Goal: Transaction & Acquisition: Purchase product/service

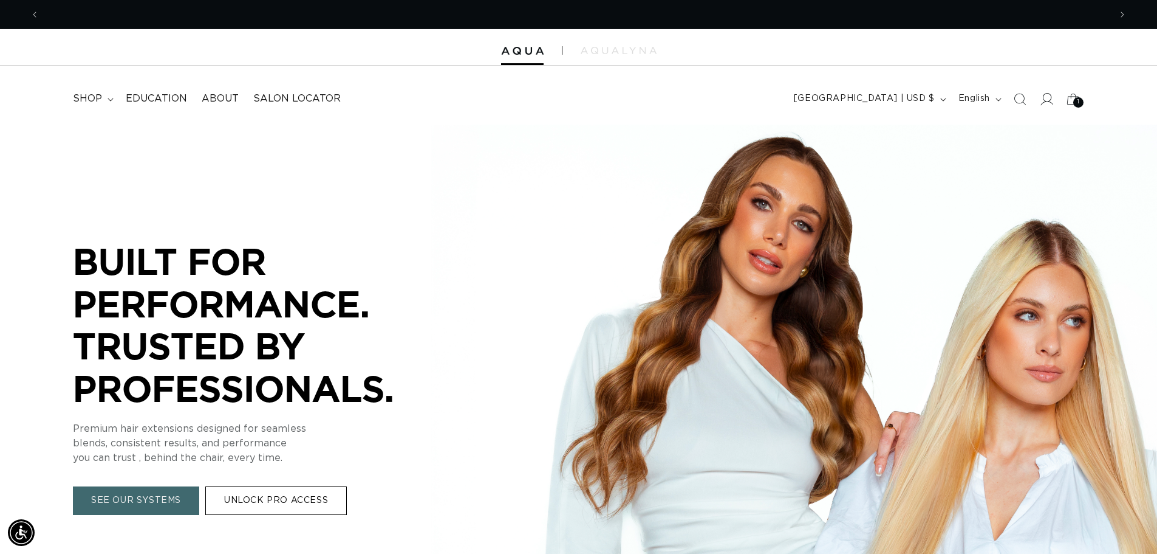
click at [1043, 93] on icon at bounding box center [1046, 98] width 13 height 13
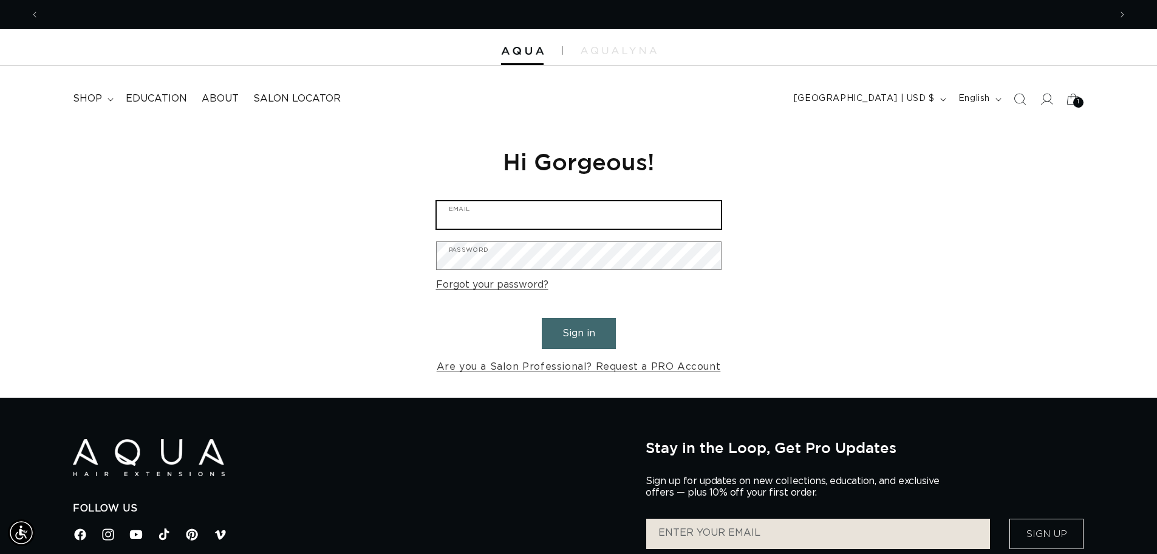
scroll to position [0, 1071]
click at [525, 222] on input "Email" at bounding box center [579, 214] width 284 height 27
type input "fusionsalonandspa1@yahoo.com"
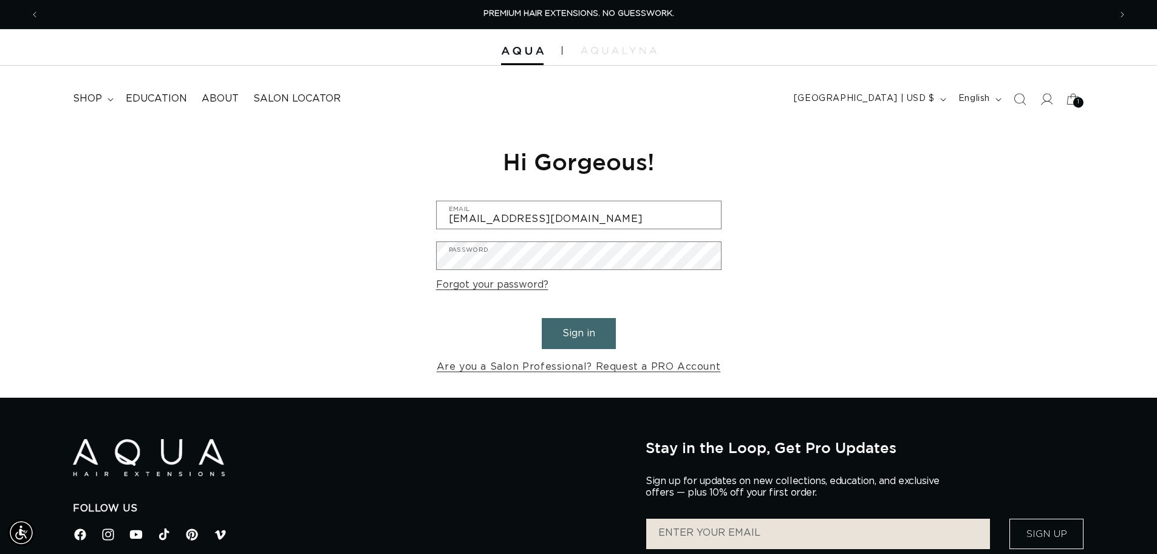
click at [527, 316] on form "fusionsalonandspa1@yahoo.com Email Password Forgot your password? Sign in Are y…" at bounding box center [579, 288] width 286 height 175
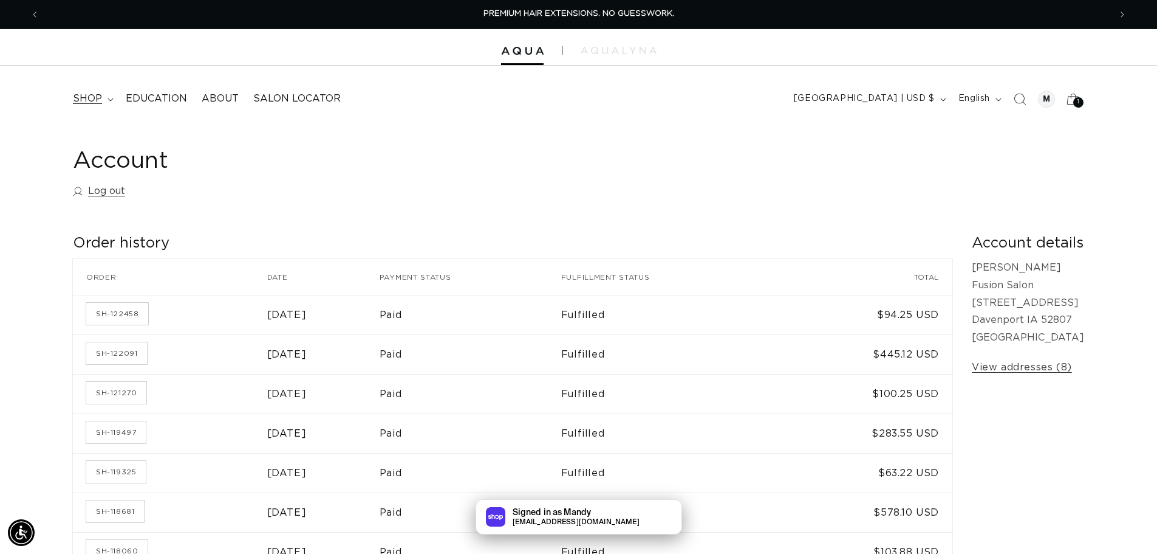
click at [89, 98] on span "shop" at bounding box center [87, 98] width 29 height 13
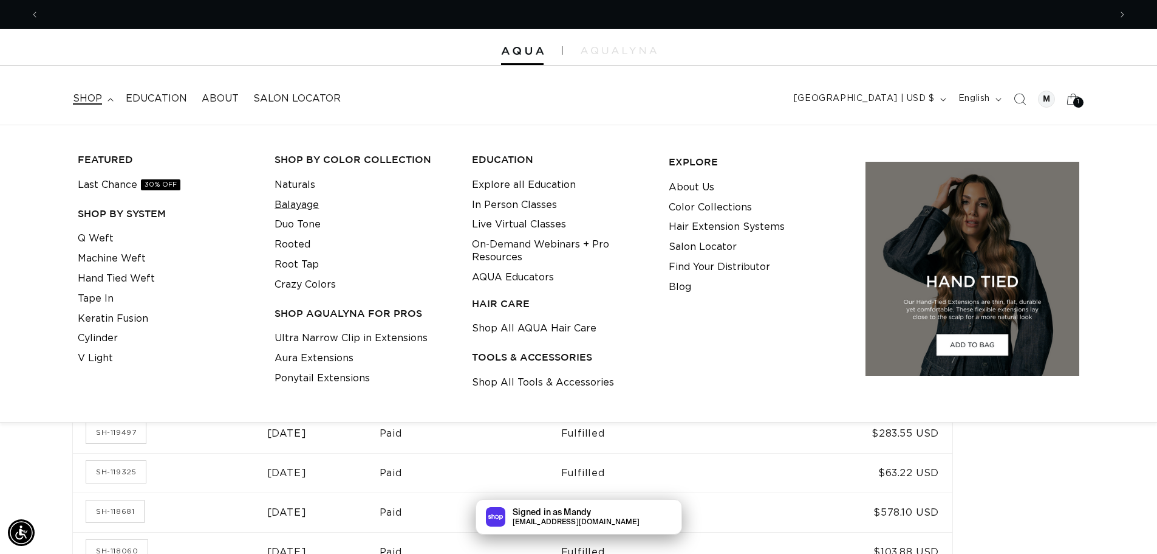
scroll to position [0, 1071]
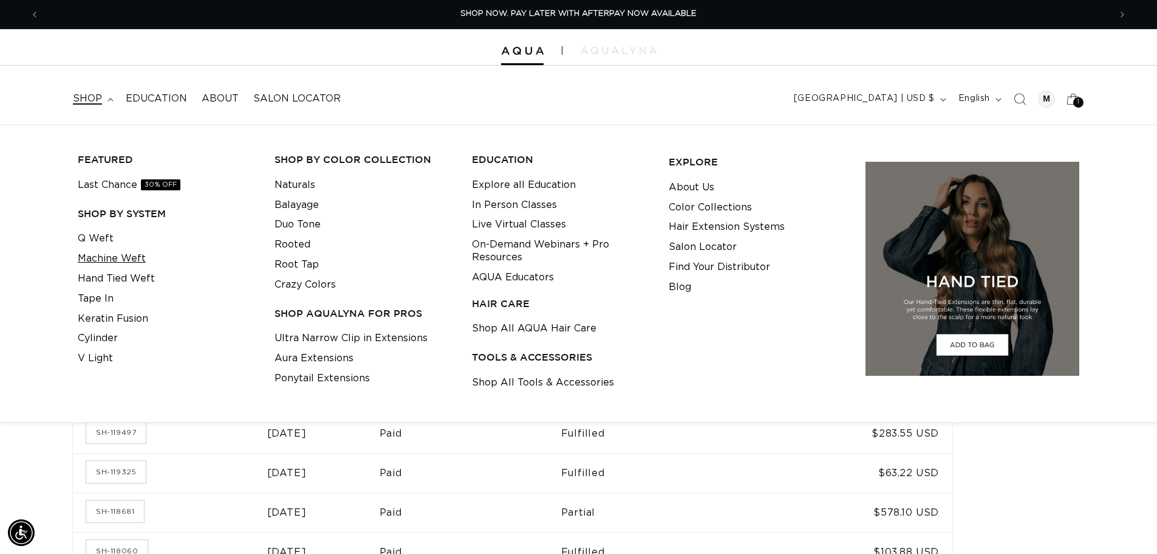
click at [111, 262] on link "Machine Weft" at bounding box center [112, 259] width 68 height 20
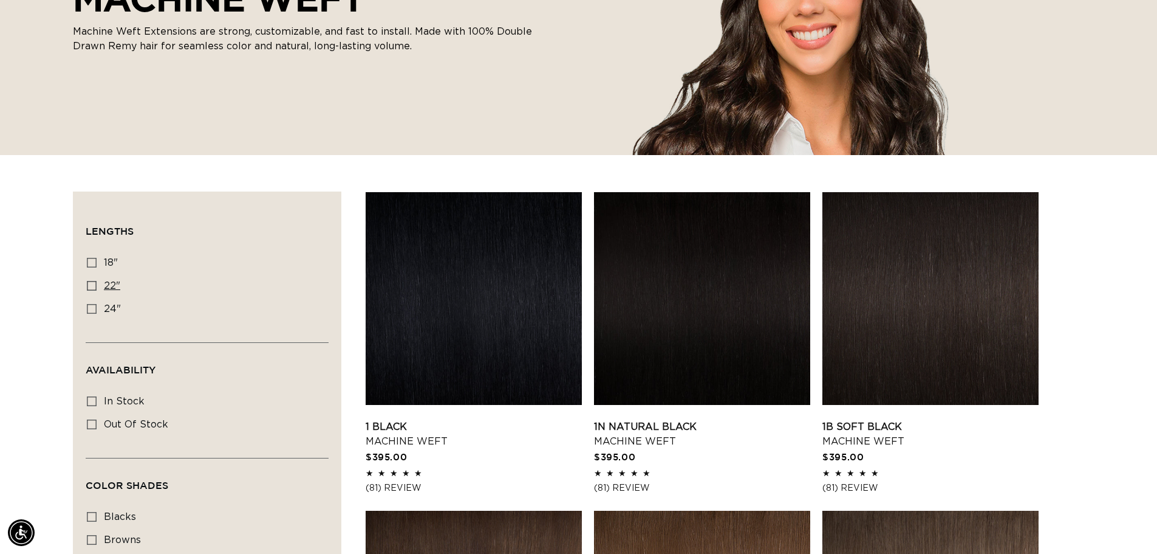
scroll to position [0, 1071]
click at [95, 281] on rect at bounding box center [91, 285] width 9 height 9
click at [95, 281] on input "22" 22" (33 products)" at bounding box center [92, 286] width 10 height 10
checkbox input "true"
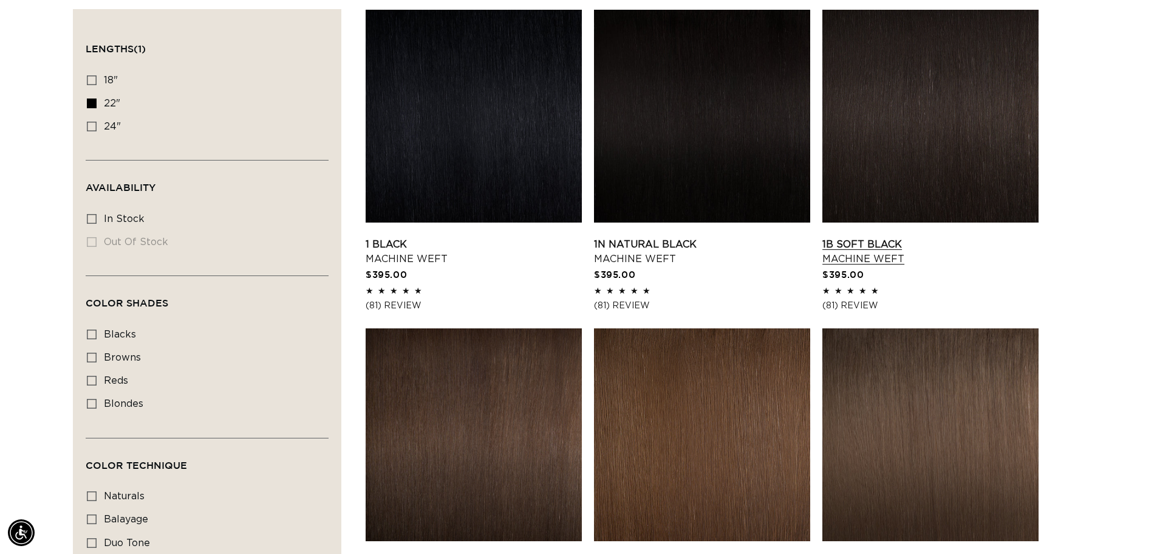
scroll to position [0, 2142]
click at [114, 399] on span "blondes" at bounding box center [123, 404] width 39 height 10
click at [97, 399] on input "blondes blondes (18 products)" at bounding box center [92, 404] width 10 height 10
checkbox input "true"
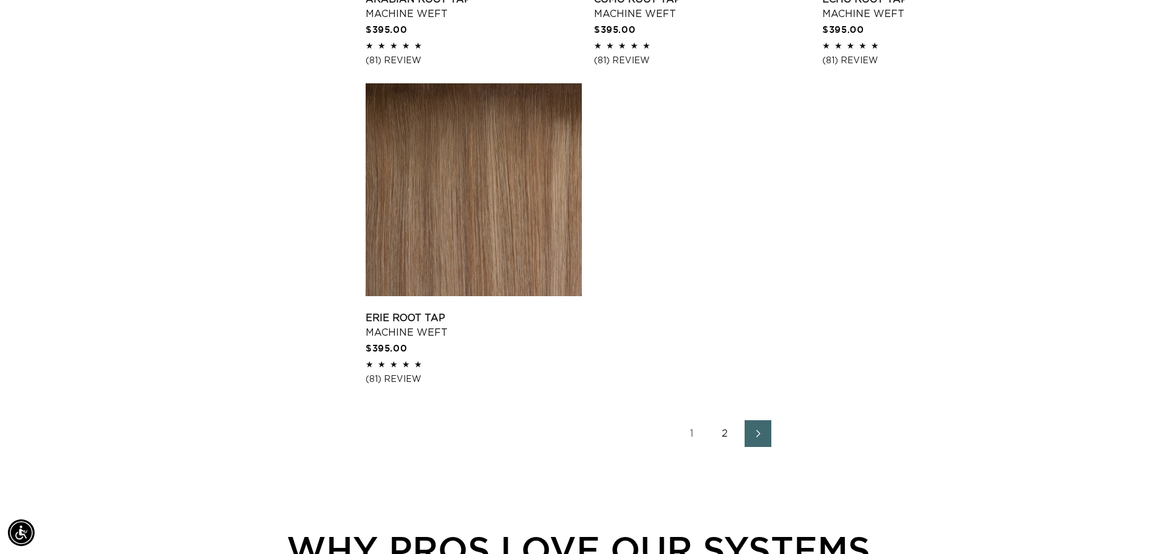
scroll to position [0, 1071]
click at [727, 432] on link "2" at bounding box center [725, 433] width 27 height 27
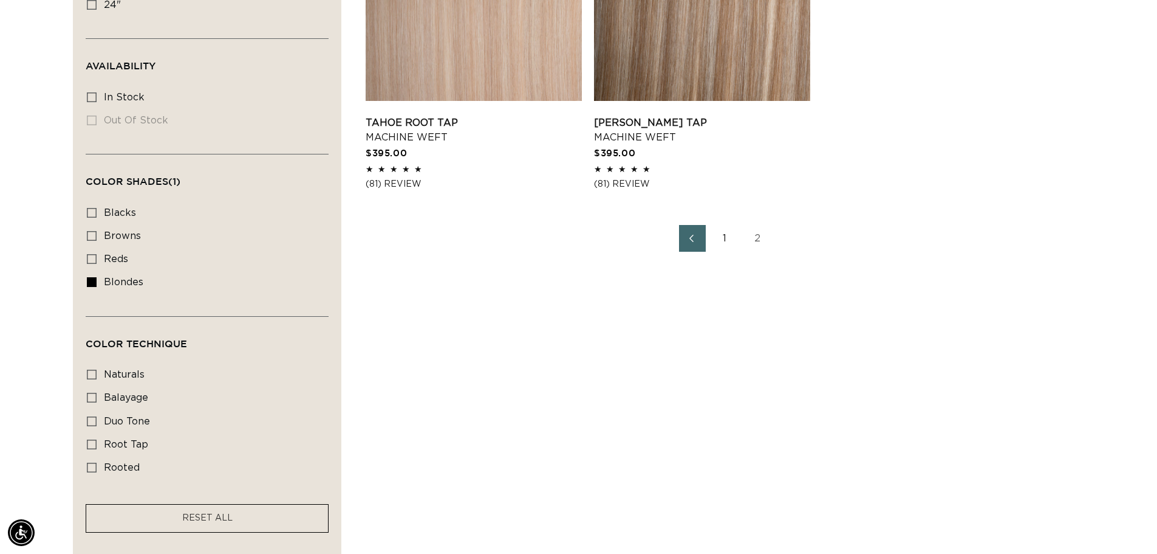
click at [718, 239] on link "1" at bounding box center [725, 238] width 27 height 27
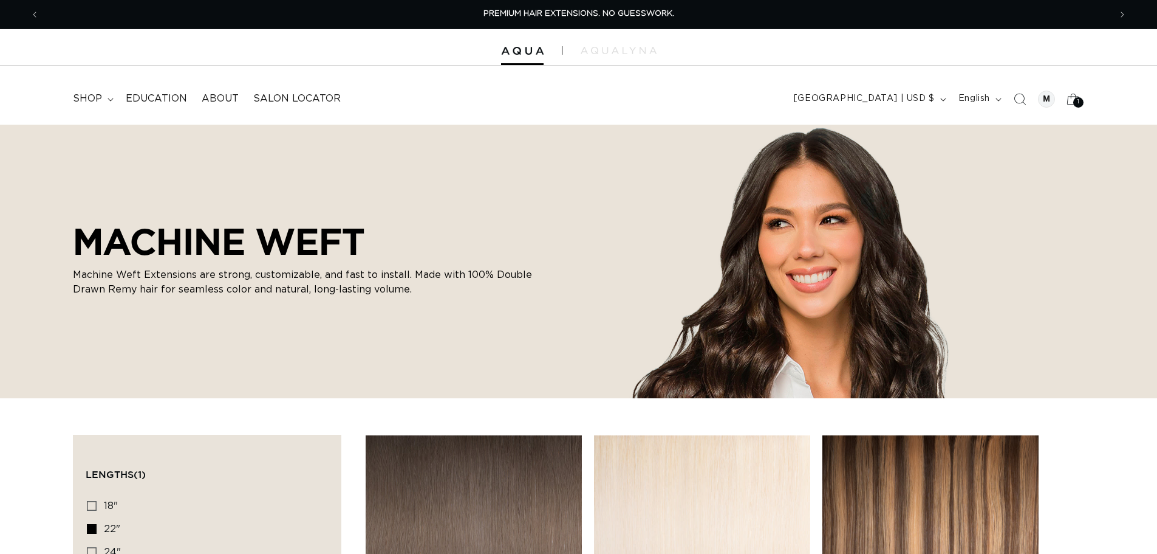
click at [1017, 97] on icon "Search" at bounding box center [1020, 99] width 12 height 12
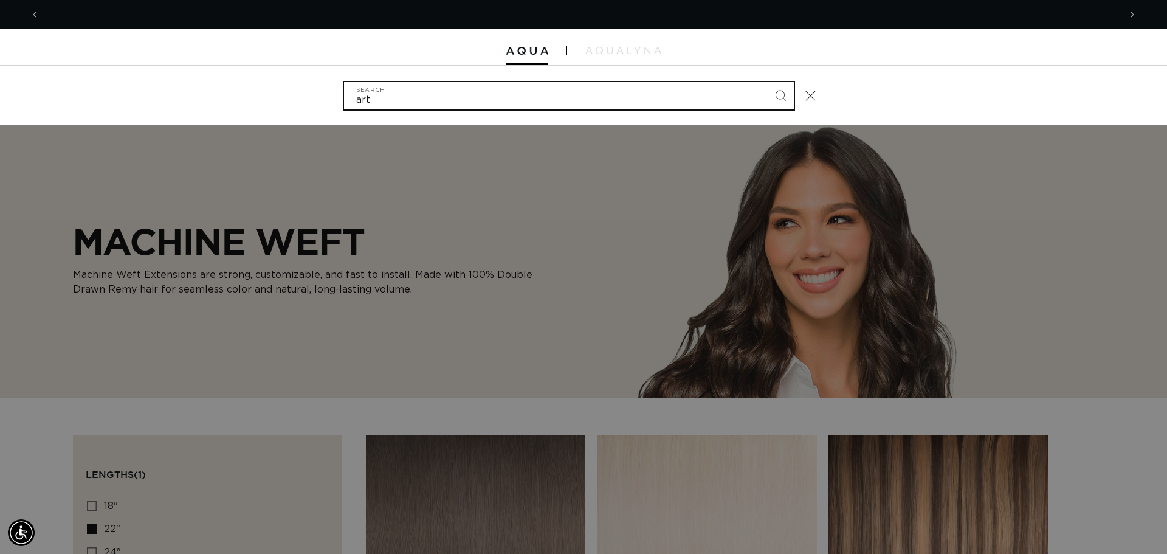
scroll to position [0, 1080]
type input "artic"
click at [767, 82] on button "Search" at bounding box center [780, 95] width 27 height 27
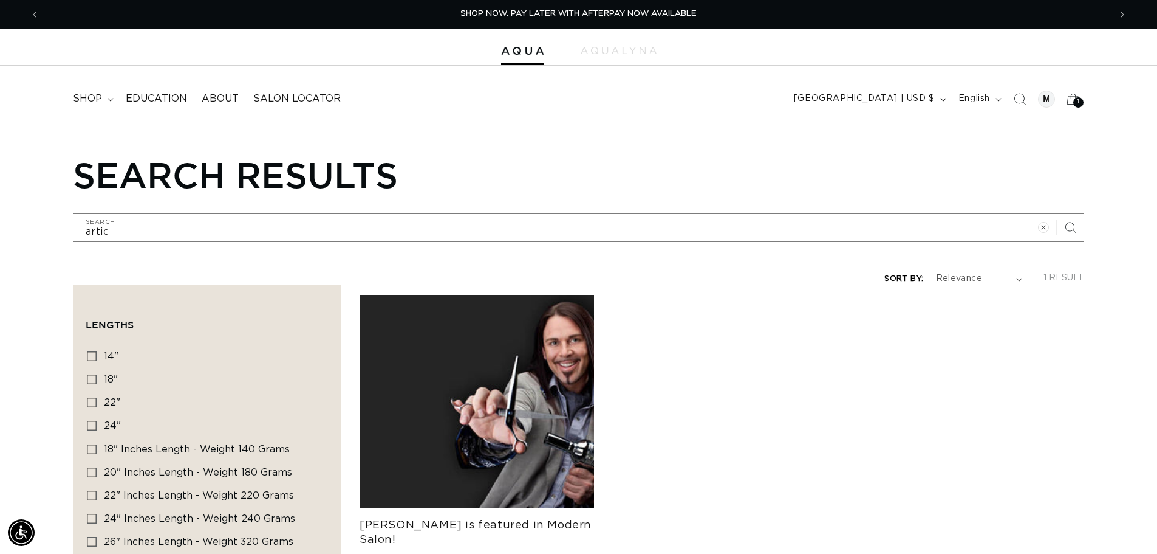
click at [92, 403] on icon at bounding box center [92, 402] width 10 height 10
click at [92, 403] on input "22" 22" (4 products)" at bounding box center [92, 402] width 10 height 10
checkbox input "true"
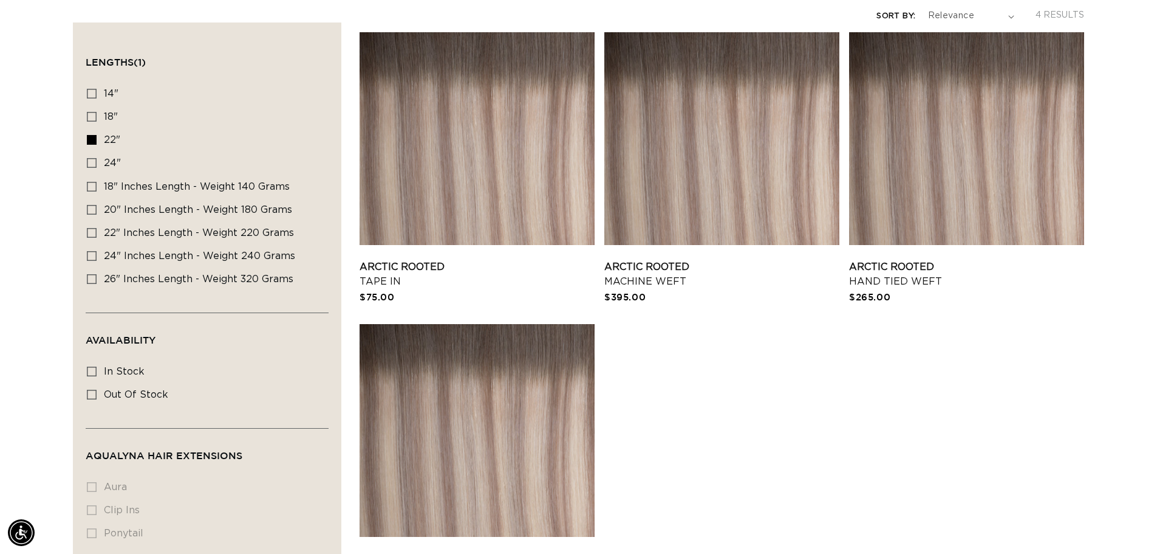
scroll to position [260, 0]
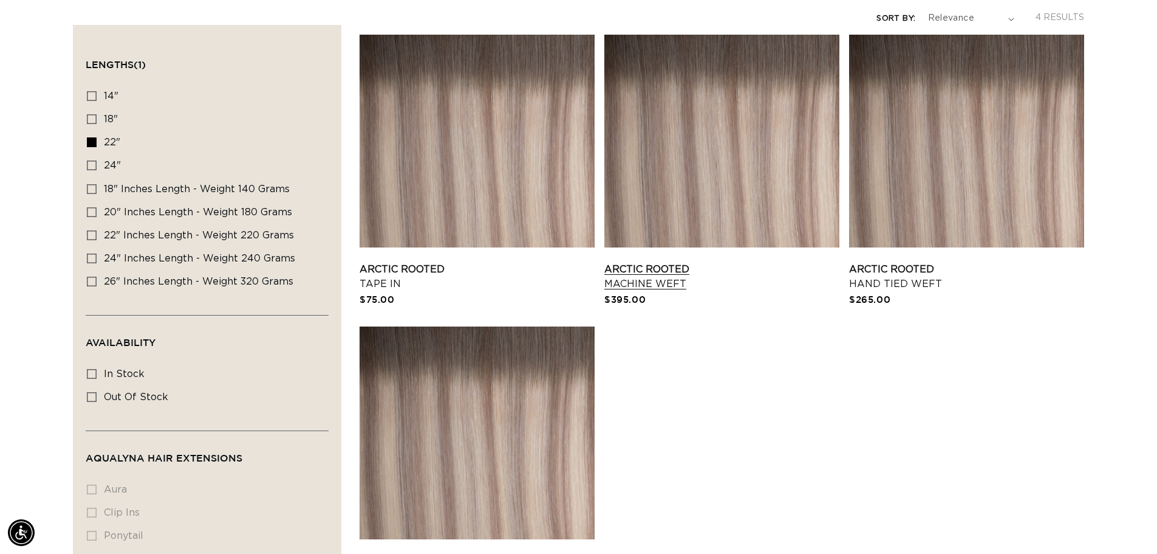
click at [769, 262] on link "Arctic Rooted Machine Weft" at bounding box center [722, 276] width 235 height 29
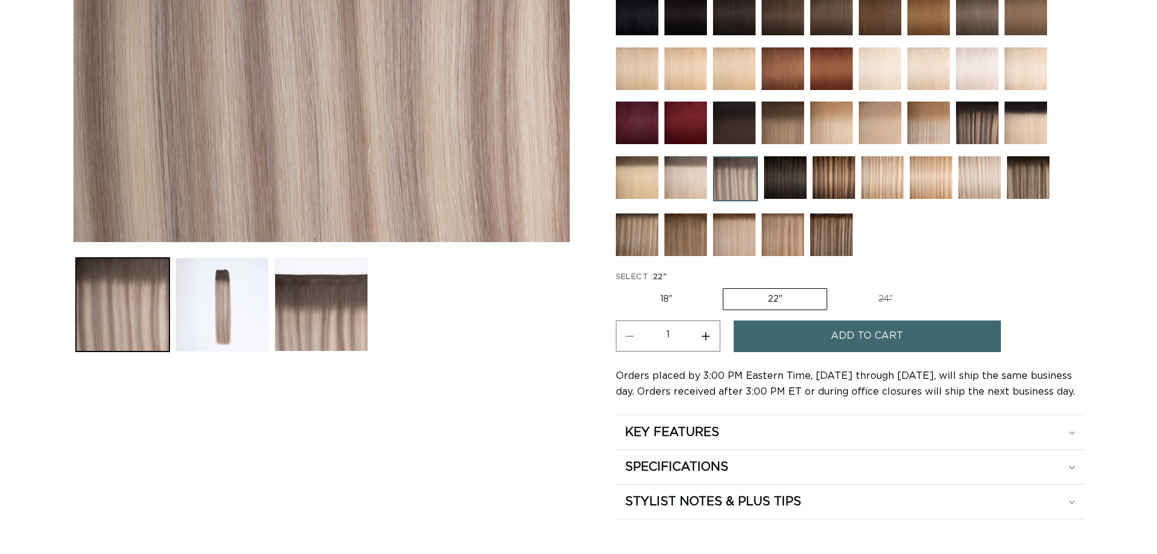
click at [781, 298] on label "22" Variant sold out or unavailable" at bounding box center [775, 299] width 105 height 22
click at [724, 286] on input "22" Variant sold out or unavailable" at bounding box center [723, 286] width 1 height 1
click at [1014, 265] on section "Arctic Rooted - Machine Weft Speed: Our Machine Weft Extensions are the fastest…" at bounding box center [850, 161] width 468 height 716
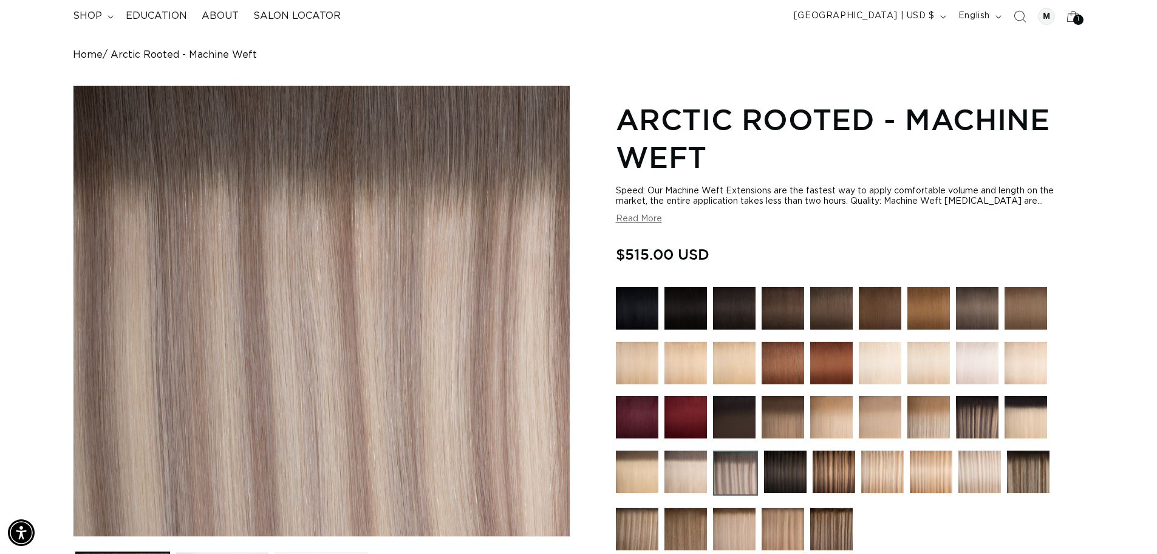
scroll to position [0, 2142]
click at [642, 362] on img at bounding box center [637, 362] width 43 height 43
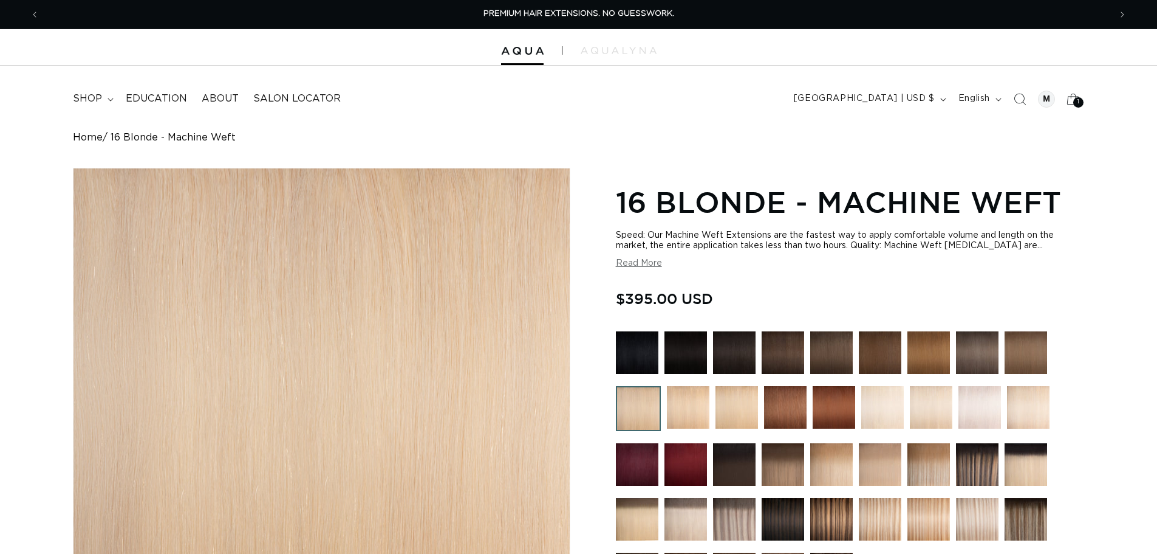
click at [695, 418] on img at bounding box center [688, 407] width 43 height 43
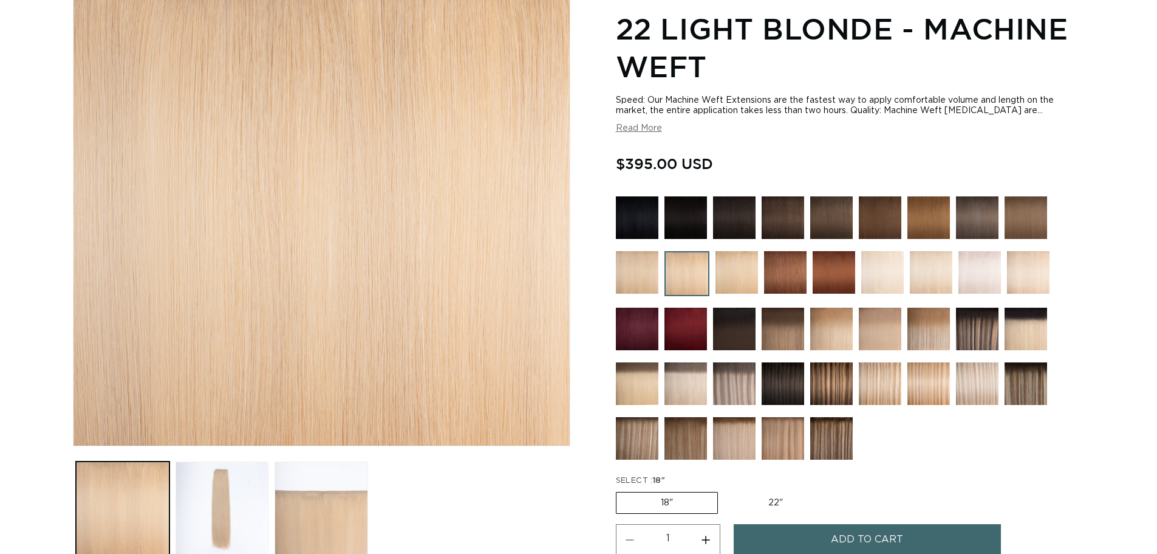
click at [739, 388] on img at bounding box center [734, 383] width 43 height 43
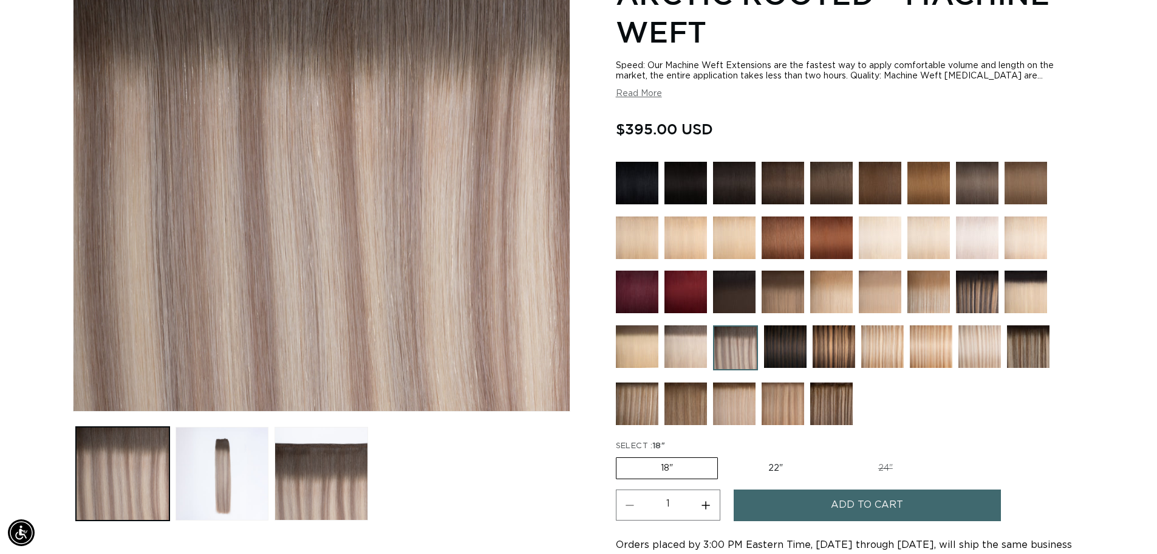
scroll to position [0, 1071]
click at [772, 465] on label "22" Variant sold out or unavailable" at bounding box center [775, 468] width 103 height 21
click at [725, 455] on input "22" Variant sold out or unavailable" at bounding box center [724, 454] width 1 height 1
radio input "true"
click at [831, 498] on button "Add to cart" at bounding box center [867, 504] width 267 height 31
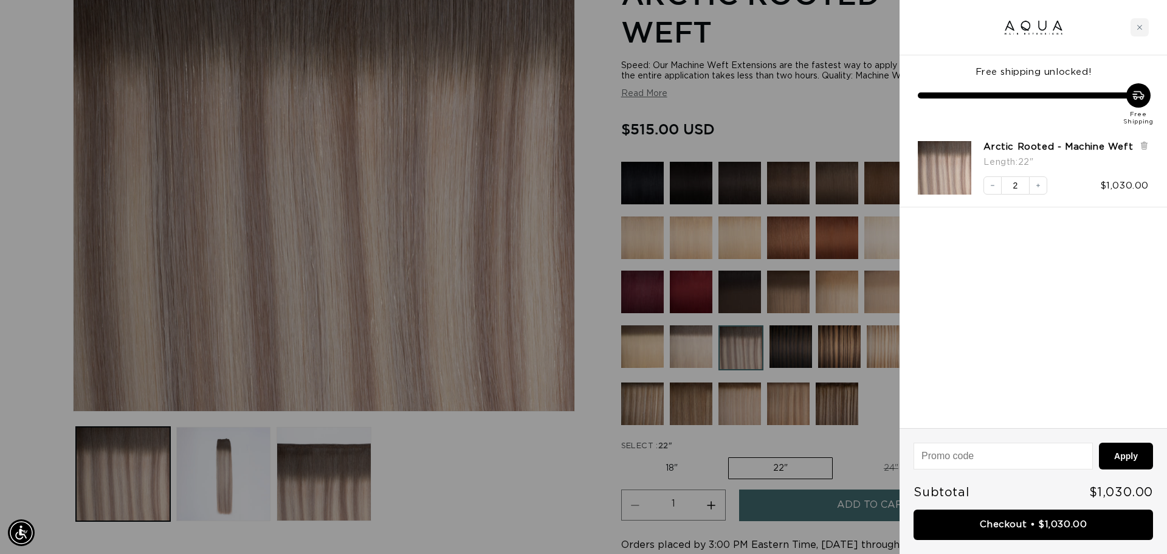
scroll to position [0, 2161]
click at [987, 181] on button "Decrease quantity" at bounding box center [992, 185] width 18 height 18
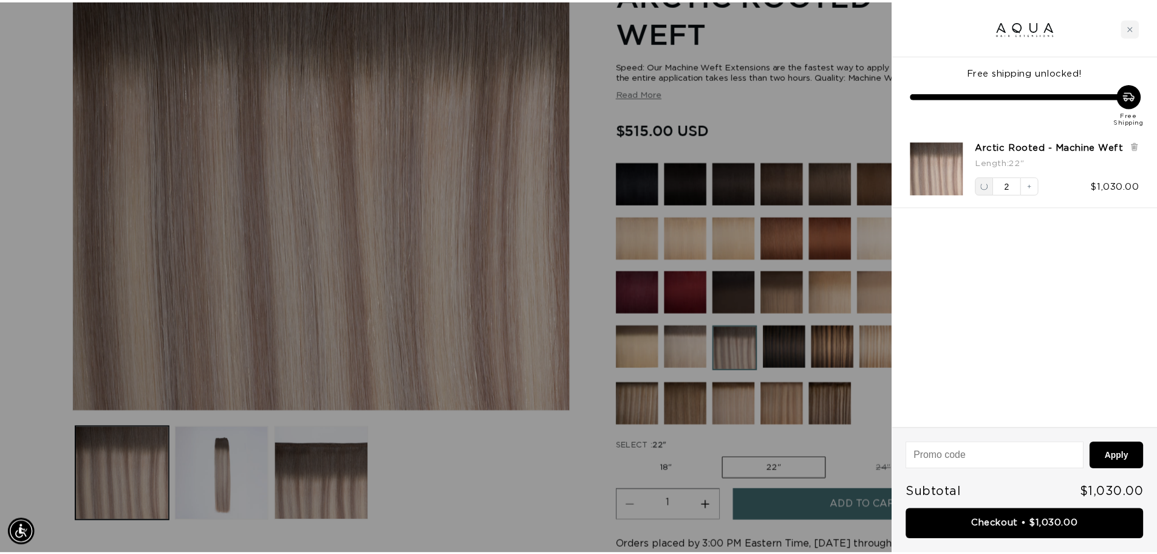
scroll to position [0, 0]
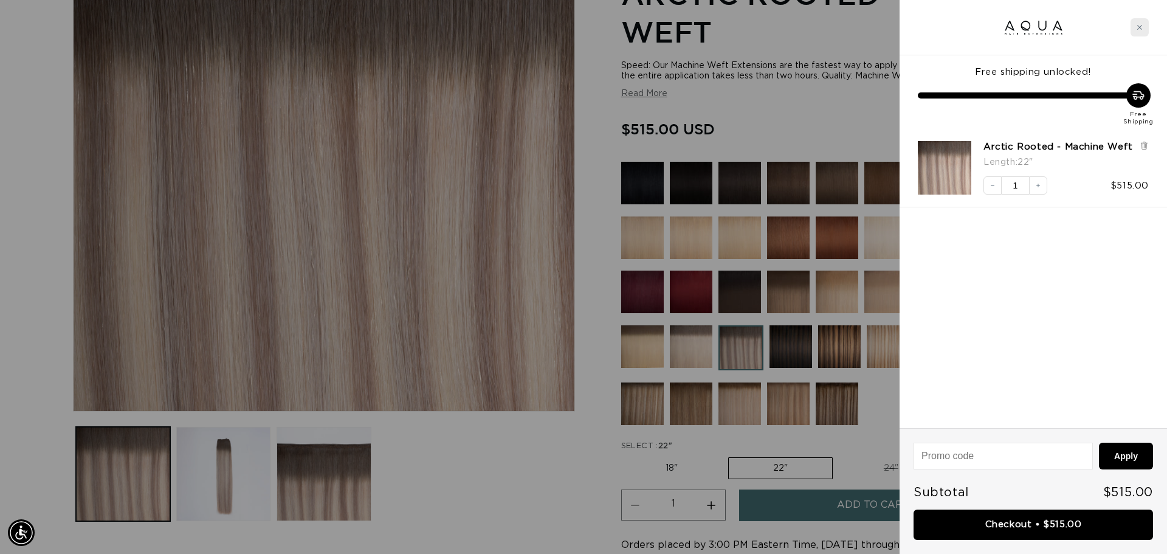
click at [1143, 29] on div "Close cart" at bounding box center [1139, 27] width 18 height 18
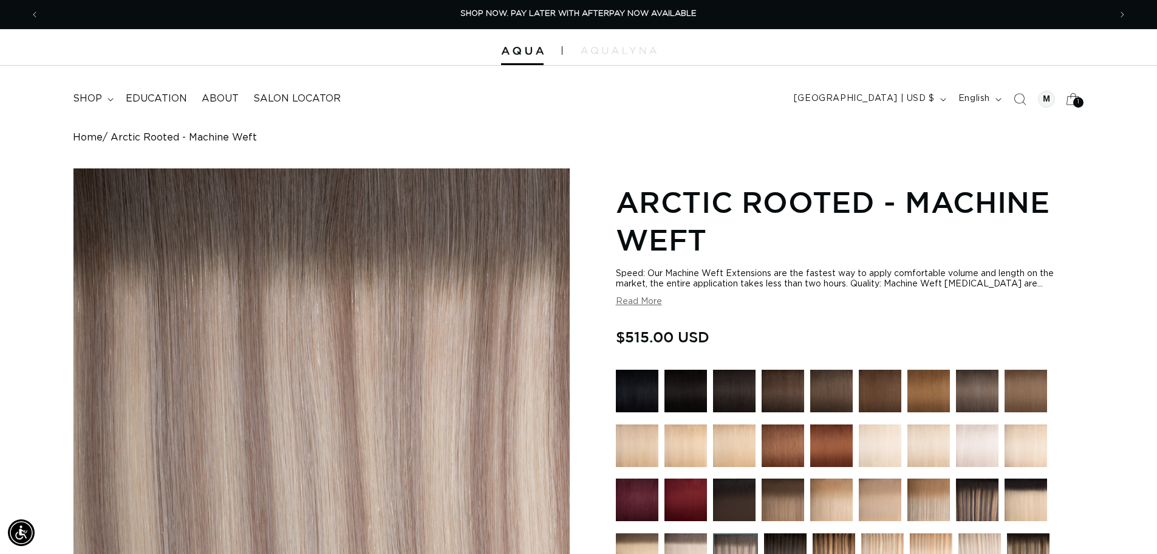
click at [1073, 102] on icon at bounding box center [1073, 98] width 29 height 29
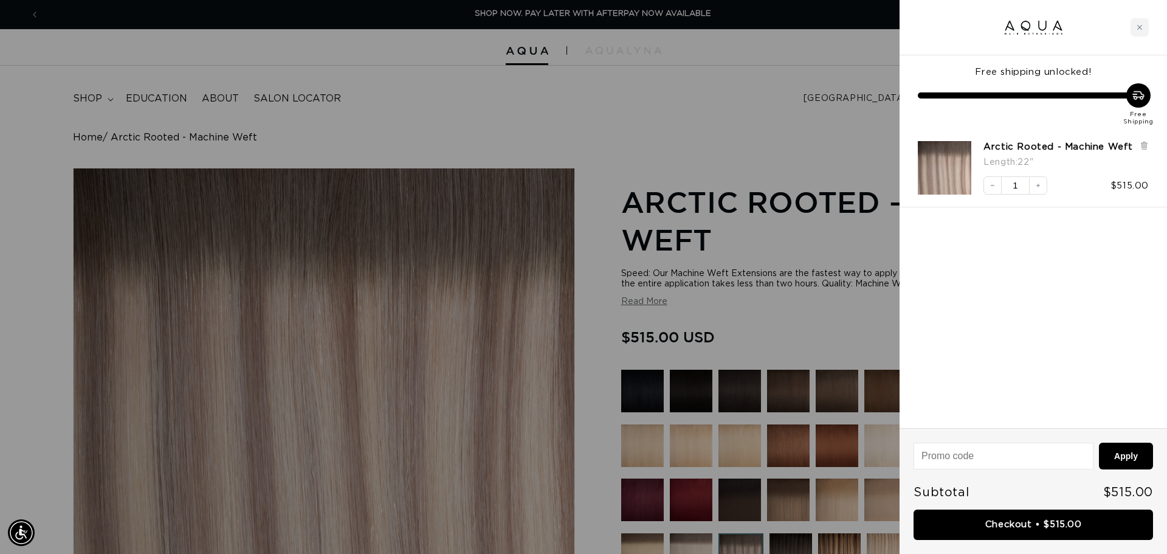
scroll to position [0, 1080]
click at [1060, 533] on link "Checkout • $515.00" at bounding box center [1032, 524] width 239 height 31
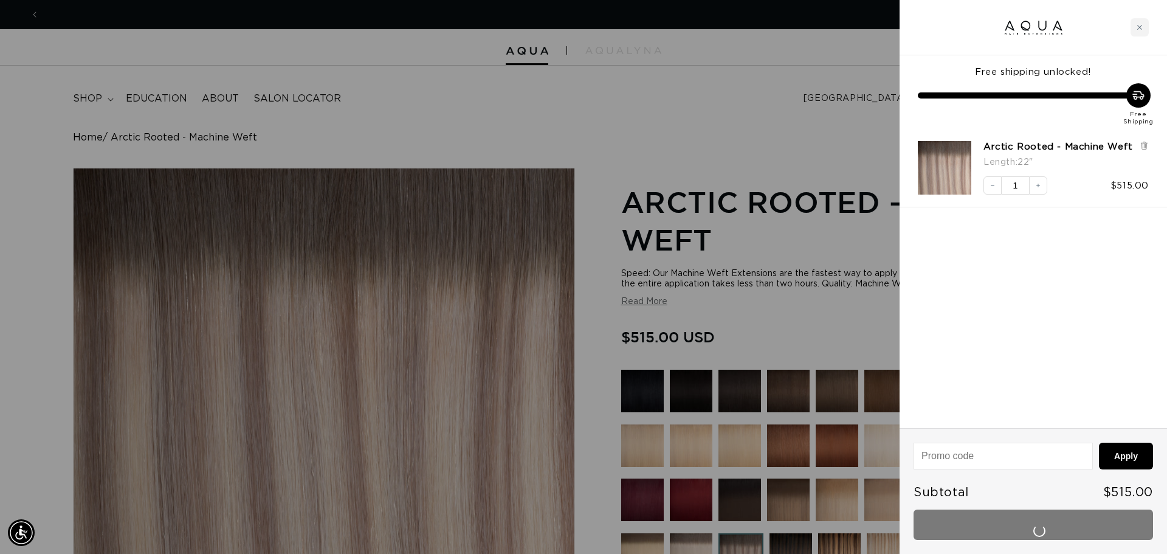
scroll to position [0, 2161]
